Goal: Find contact information: Find contact information

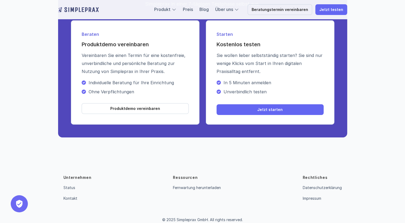
scroll to position [1924, 0]
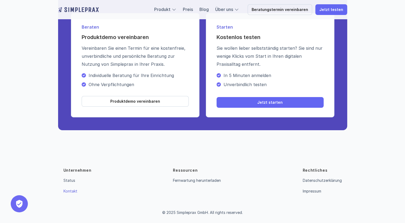
click at [76, 193] on link "Kontakt" at bounding box center [70, 191] width 14 height 5
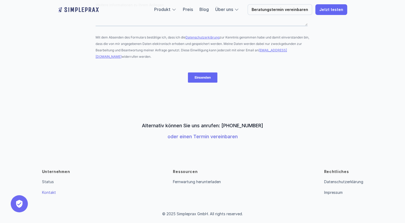
scroll to position [160, 0]
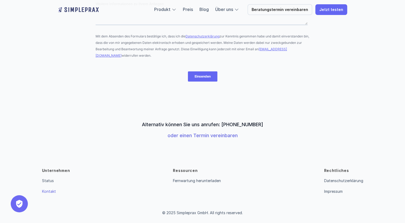
drag, startPoint x: 263, startPoint y: 125, endPoint x: 232, endPoint y: 125, distance: 30.8
click at [232, 125] on div "Alternativ können Sie uns anrufen: [PHONE_NUMBER] oder einen Termin vereinbaren" at bounding box center [202, 130] width 405 height 33
copy p "89 54196861"
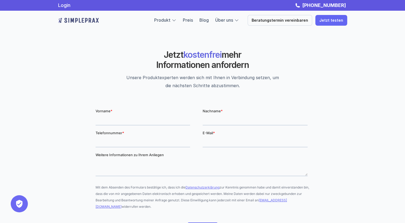
scroll to position [0, 0]
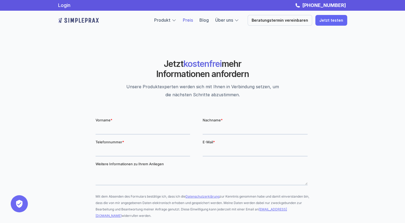
click at [192, 21] on link "Preis" at bounding box center [188, 19] width 10 height 5
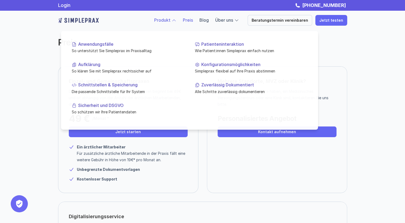
click at [166, 19] on link "Produkt" at bounding box center [162, 19] width 16 height 5
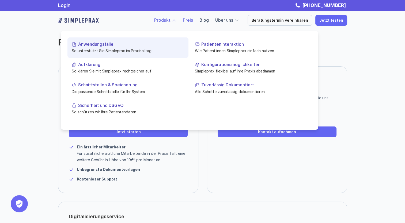
click at [108, 42] on p "Anwendungsfälle" at bounding box center [131, 44] width 106 height 5
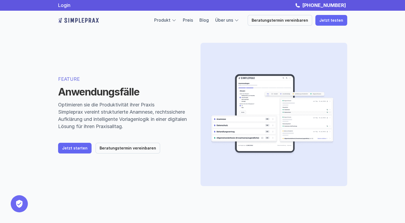
click at [87, 21] on img at bounding box center [78, 20] width 41 height 9
